Goal: Task Accomplishment & Management: Manage account settings

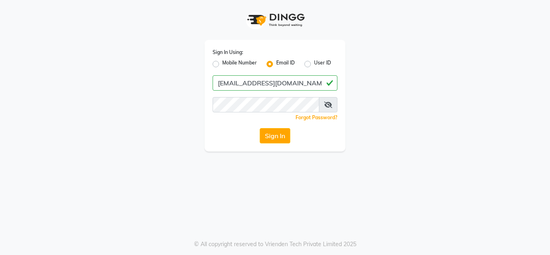
type input "[EMAIL_ADDRESS][DOMAIN_NAME]"
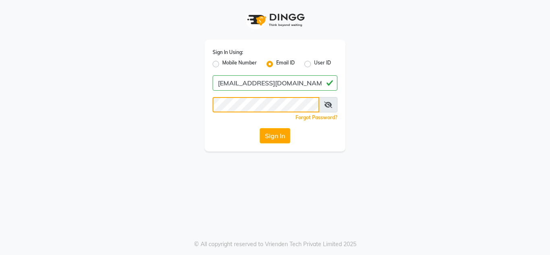
click at [260, 128] on button "Sign In" at bounding box center [275, 135] width 31 height 15
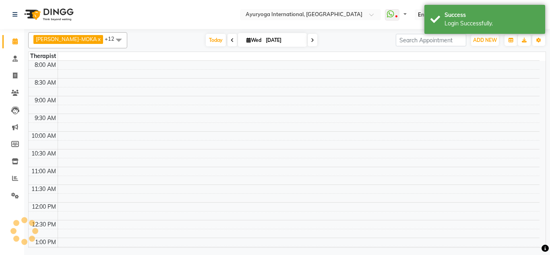
select select "en"
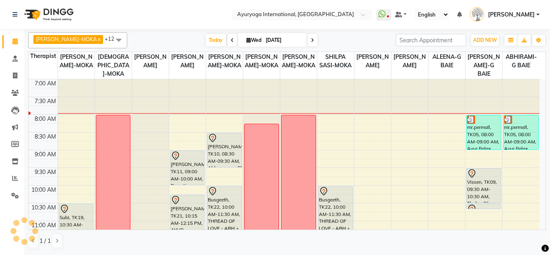
click at [227, 43] on span at bounding box center [232, 40] width 10 height 12
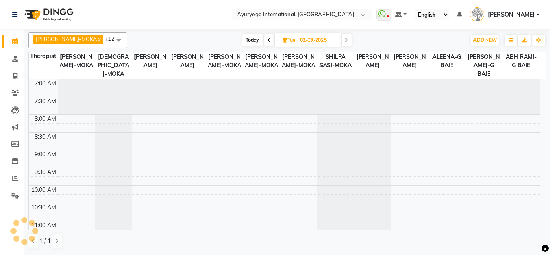
click at [264, 41] on div "[DATE] [DATE]" at bounding box center [296, 40] width 111 height 12
click at [264, 43] on span at bounding box center [269, 40] width 10 height 12
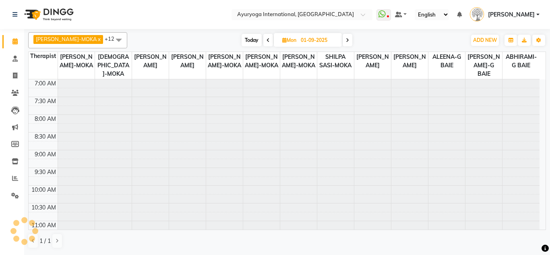
click at [263, 43] on span at bounding box center [268, 40] width 10 height 12
type input "31-08-2025"
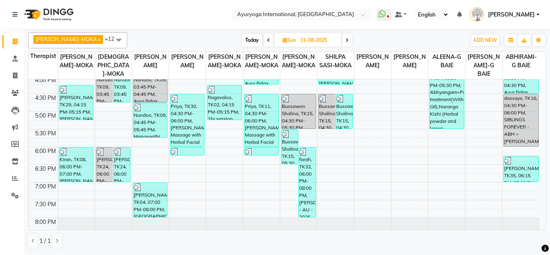
scroll to position [345, 0]
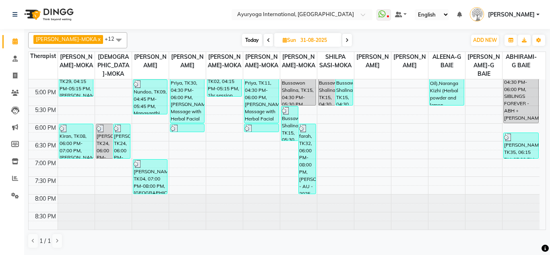
click at [318, 42] on input "31-08-2025" at bounding box center [318, 40] width 40 height 12
select select "8"
select select "2025"
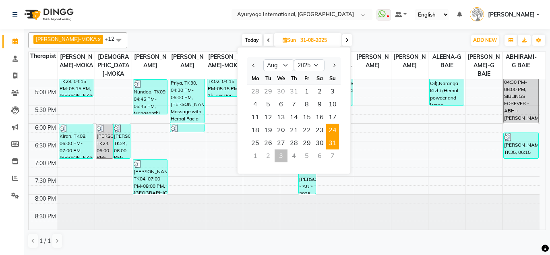
click at [334, 135] on span "24" at bounding box center [332, 130] width 13 height 13
type input "24-08-2025"
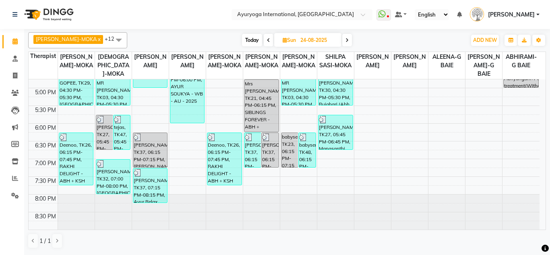
click at [312, 40] on input "24-08-2025" at bounding box center [318, 40] width 40 height 12
select select "8"
select select "2025"
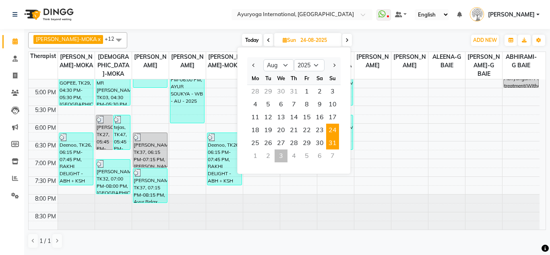
click at [334, 146] on span "31" at bounding box center [332, 142] width 13 height 13
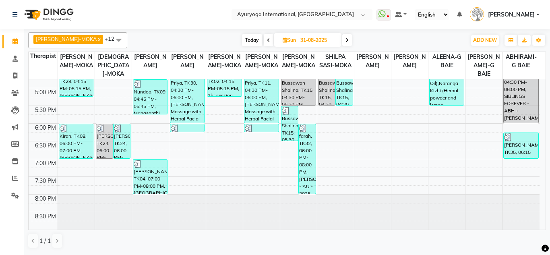
click at [332, 43] on span "[DATE]" at bounding box center [307, 40] width 67 height 14
click at [345, 40] on icon at bounding box center [346, 40] width 3 height 5
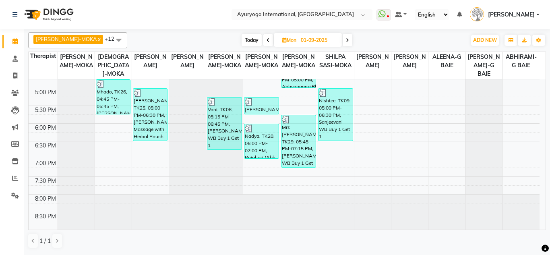
click at [342, 40] on span at bounding box center [347, 40] width 10 height 12
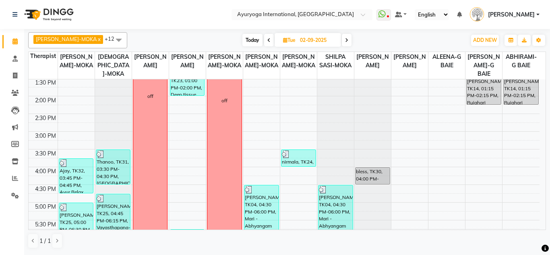
scroll to position [241, 0]
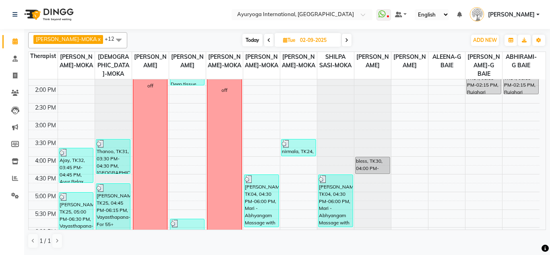
click at [342, 41] on span at bounding box center [347, 40] width 10 height 12
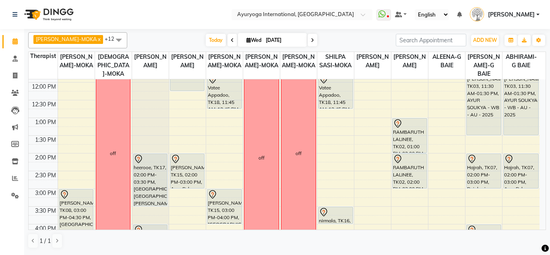
scroll to position [201, 0]
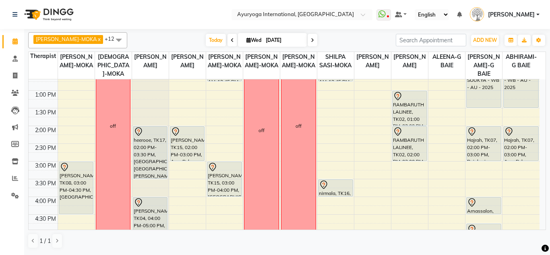
click at [311, 41] on icon at bounding box center [312, 40] width 3 height 5
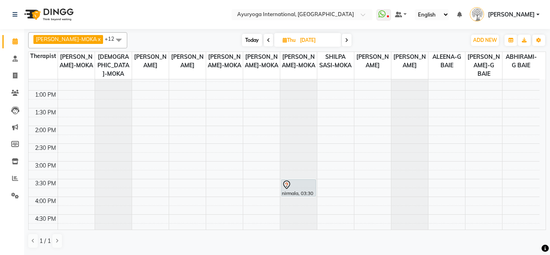
click at [345, 41] on icon at bounding box center [346, 40] width 3 height 5
click at [342, 41] on span at bounding box center [347, 40] width 10 height 12
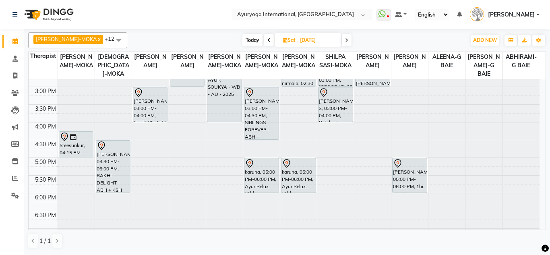
scroll to position [282, 0]
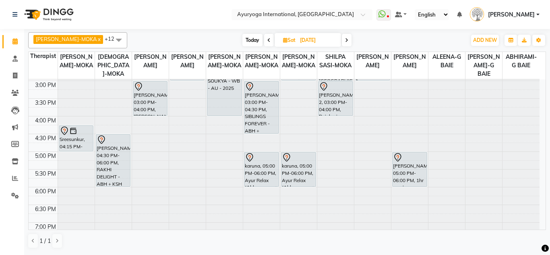
click at [243, 41] on span "Today" at bounding box center [252, 40] width 20 height 12
type input "[DATE]"
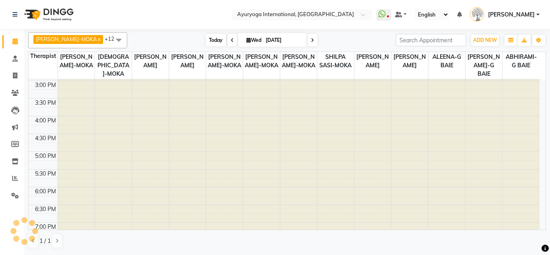
scroll to position [0, 0]
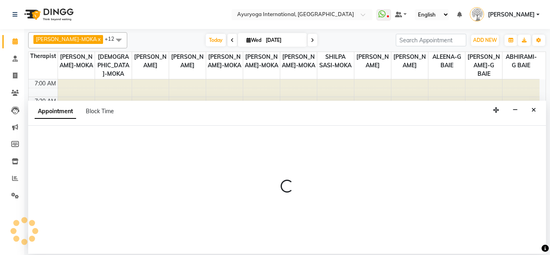
select select "69824"
select select "tentative"
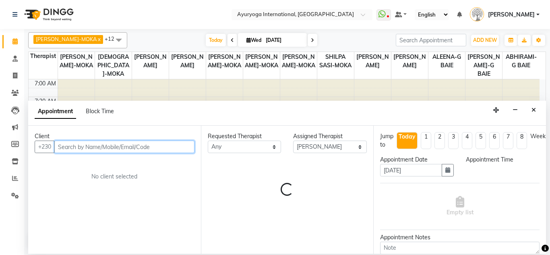
select select "480"
click at [119, 147] on input "text" at bounding box center [124, 146] width 140 height 12
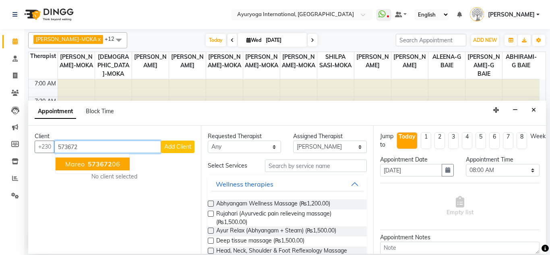
click at [115, 167] on ngb-highlight "573672 06" at bounding box center [103, 164] width 34 height 8
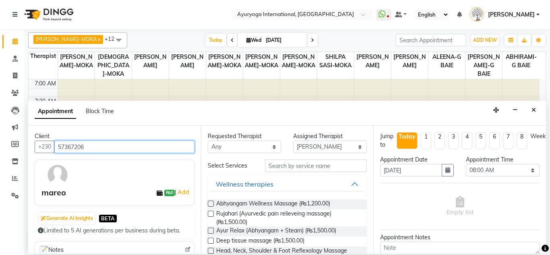
type input "57367206"
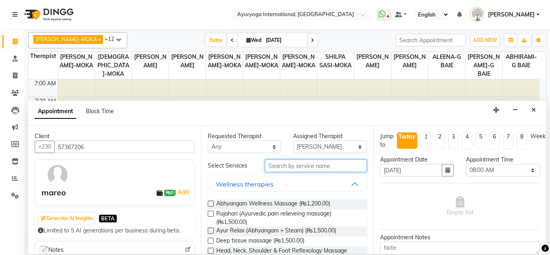
click at [286, 161] on input "text" at bounding box center [316, 165] width 102 height 12
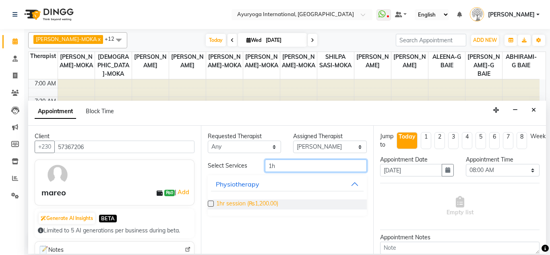
type input "1h"
click at [268, 206] on span "1hr session (₨1,200.00)" at bounding box center [247, 204] width 62 height 10
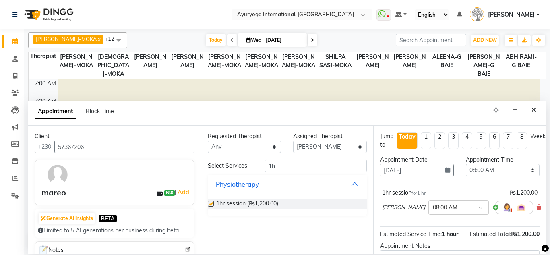
checkbox input "false"
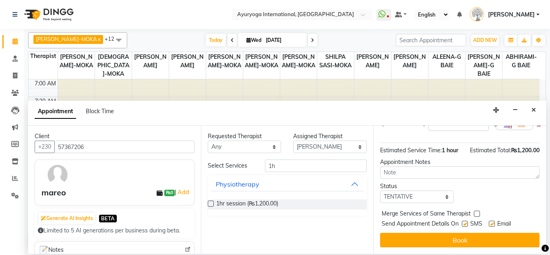
scroll to position [107, 0]
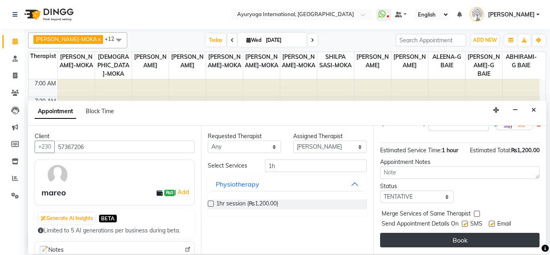
click at [480, 234] on button "Book" at bounding box center [459, 240] width 159 height 14
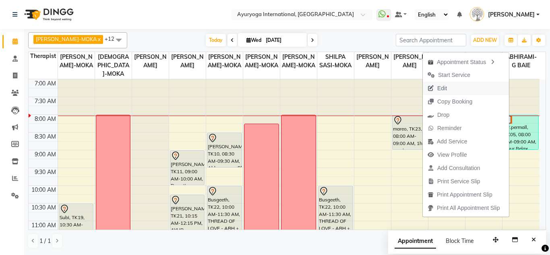
click at [449, 87] on span "Edit" at bounding box center [436, 88] width 29 height 13
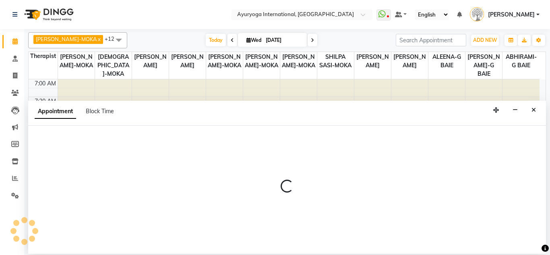
select select "tentative"
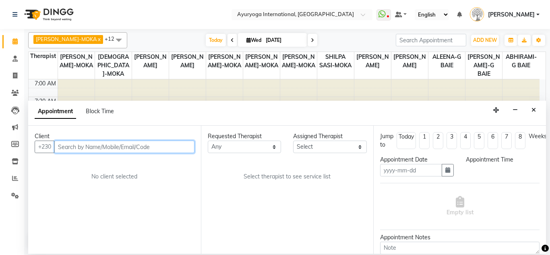
type input "[DATE]"
select select "480"
click at [90, 151] on input "text" at bounding box center [124, 146] width 140 height 12
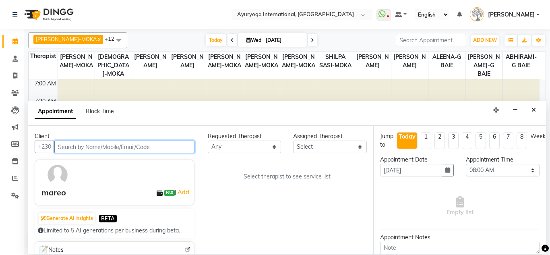
select select "69824"
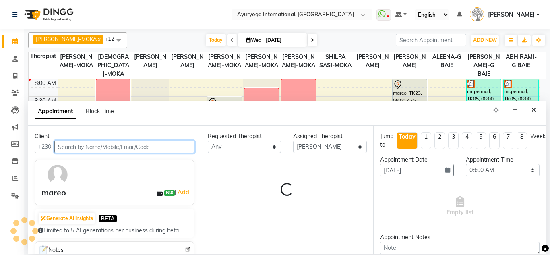
select select "1141"
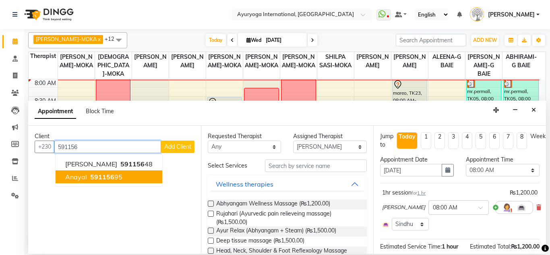
click at [90, 179] on span "591156" at bounding box center [102, 177] width 24 height 8
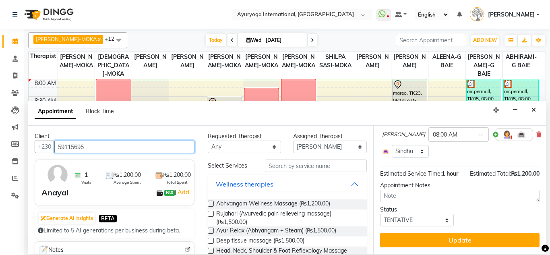
scroll to position [97, 0]
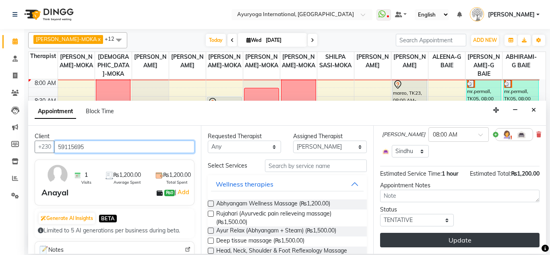
type input "59115695"
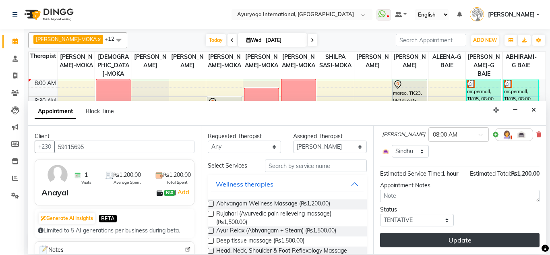
click at [437, 237] on button "Update" at bounding box center [459, 240] width 159 height 14
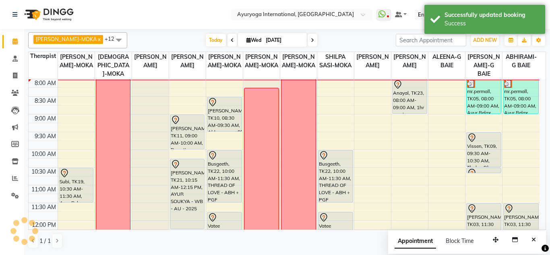
scroll to position [0, 0]
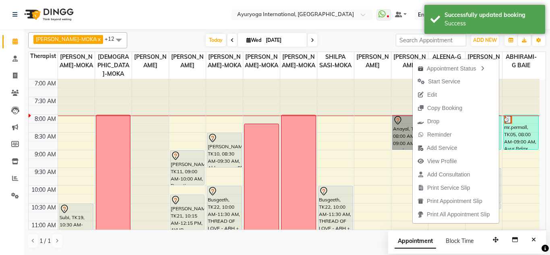
drag, startPoint x: 412, startPoint y: 140, endPoint x: 408, endPoint y: 130, distance: 11.6
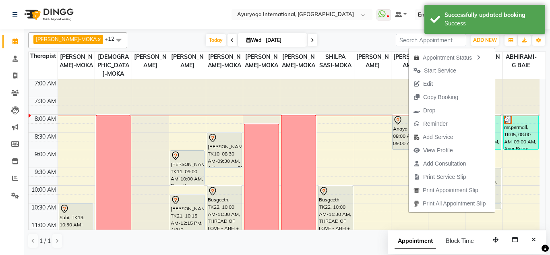
drag, startPoint x: 408, startPoint y: 130, endPoint x: 360, endPoint y: 32, distance: 108.5
click at [361, 33] on div "[PERSON_NAME]-MOKA x VISHNU-MOKA x [PERSON_NAME]-MOKA x [PERSON_NAME]-MOKA x [P…" at bounding box center [286, 40] width 517 height 16
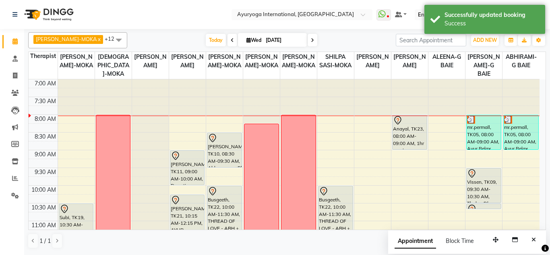
click at [277, 41] on input "[DATE]" at bounding box center [283, 40] width 40 height 12
select select "9"
select select "2025"
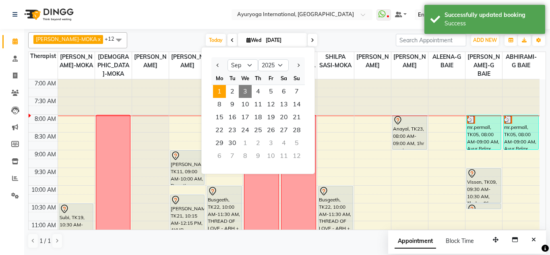
click at [217, 87] on span "1" at bounding box center [219, 91] width 13 height 13
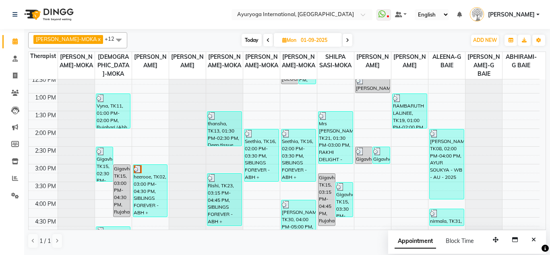
scroll to position [197, 0]
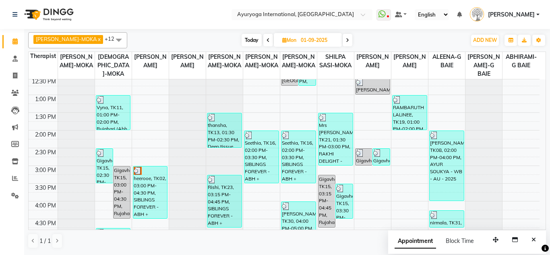
click at [263, 37] on span at bounding box center [268, 40] width 10 height 12
type input "31-08-2025"
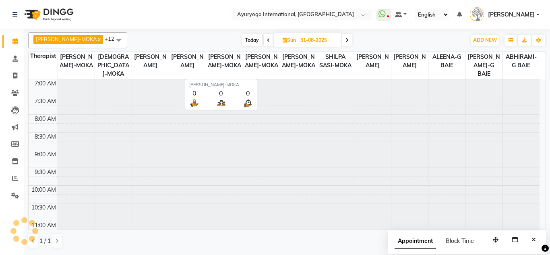
scroll to position [36, 0]
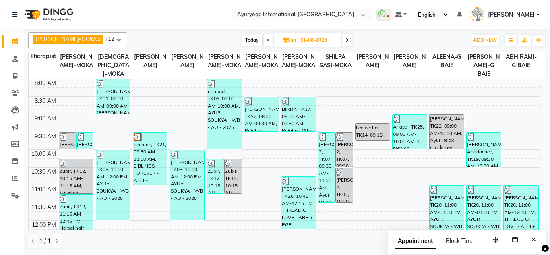
click at [319, 40] on input "31-08-2025" at bounding box center [318, 40] width 40 height 12
select select "8"
select select "2025"
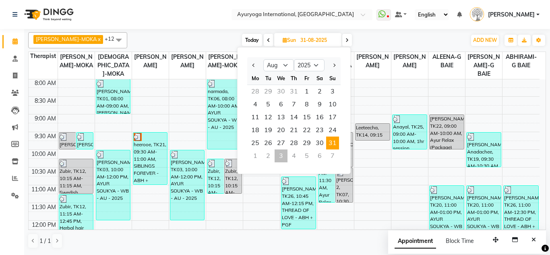
click at [242, 42] on span "Today" at bounding box center [252, 40] width 20 height 12
type input "[DATE]"
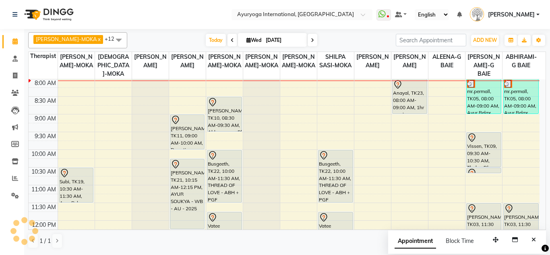
scroll to position [0, 0]
